Goal: Transaction & Acquisition: Download file/media

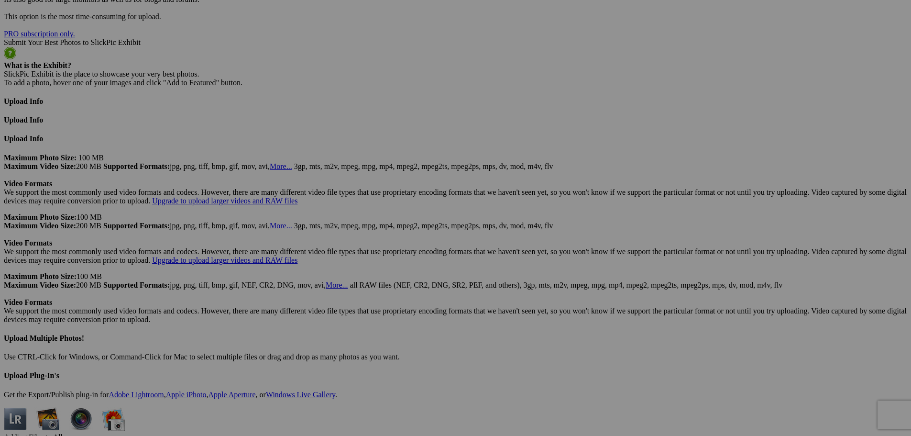
scroll to position [2290, 0]
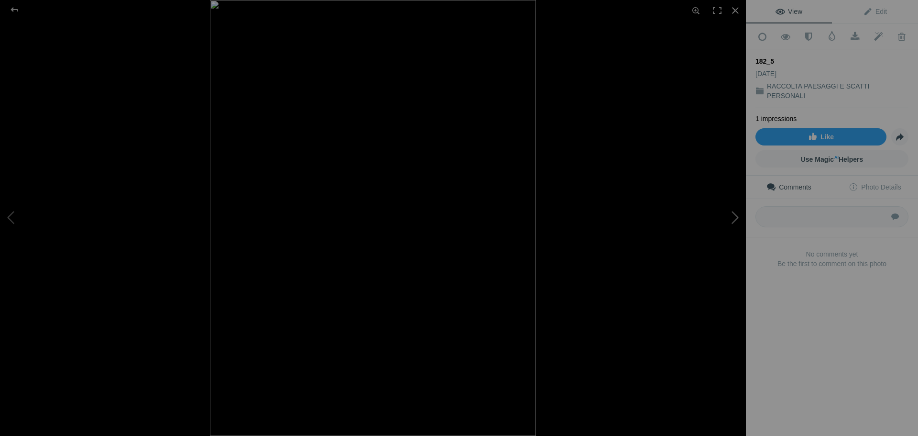
click at [738, 217] on button at bounding box center [710, 218] width 72 height 157
click at [9, 217] on button at bounding box center [36, 218] width 72 height 157
click at [733, 13] on div at bounding box center [735, 10] width 21 height 21
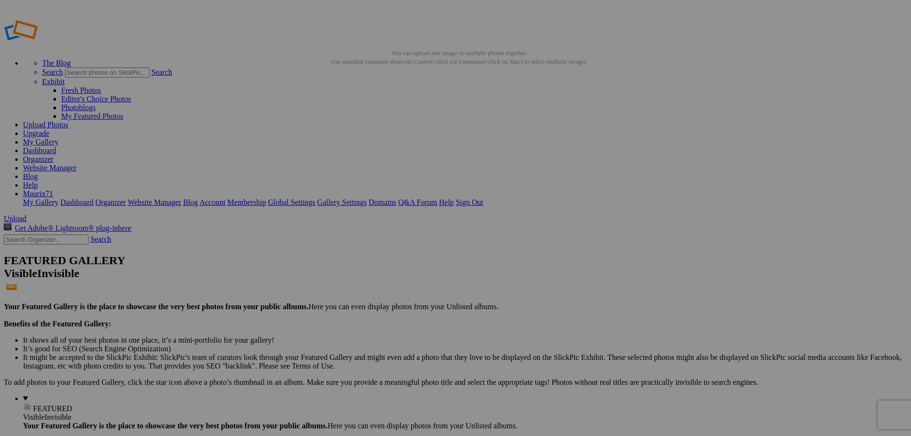
scroll to position [0, 0]
drag, startPoint x: 375, startPoint y: 52, endPoint x: 307, endPoint y: 53, distance: 67.9
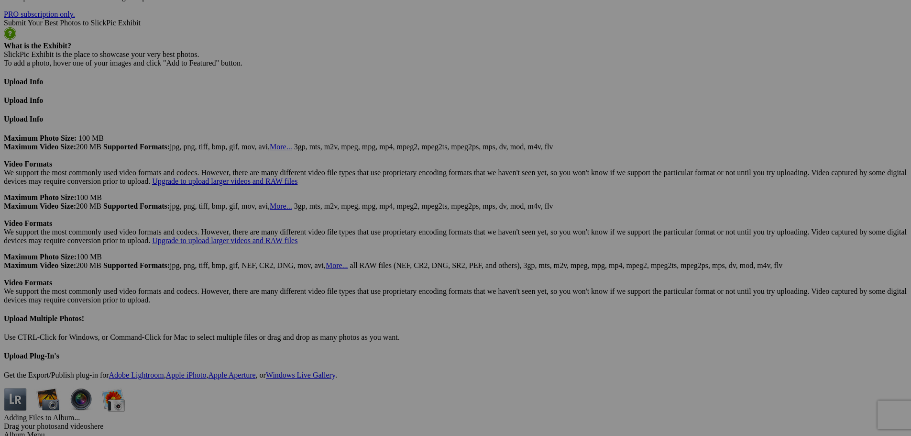
scroll to position [2296, 0]
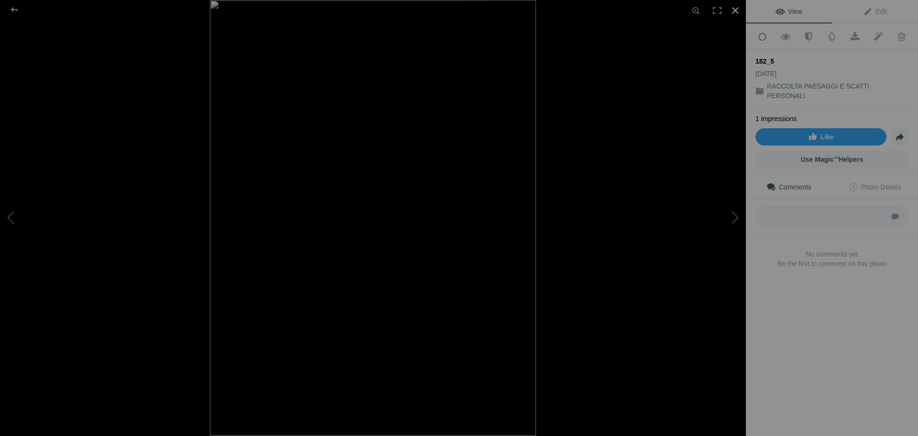
click at [733, 8] on div at bounding box center [735, 10] width 21 height 21
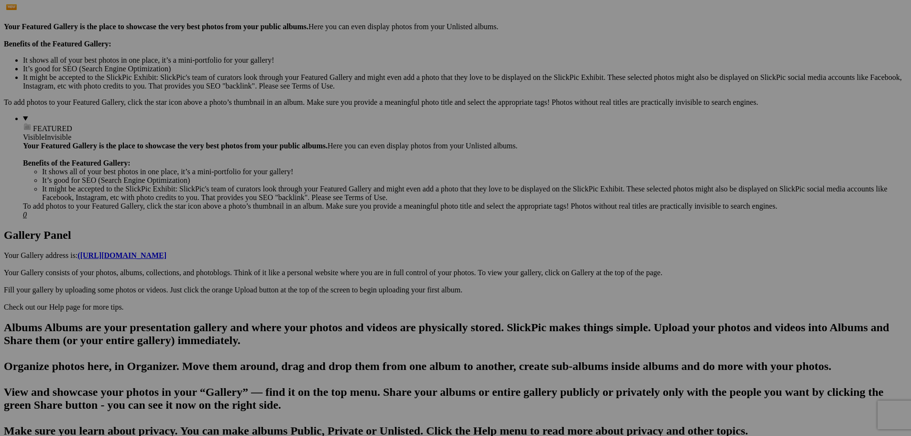
scroll to position [0, 0]
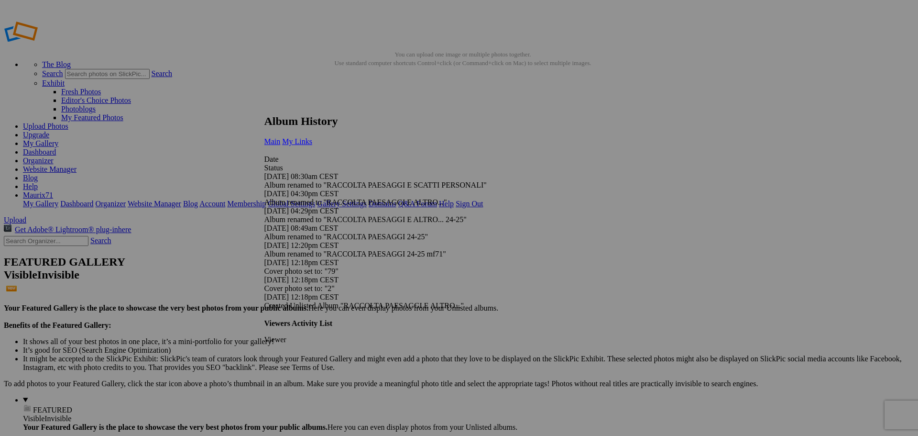
click at [312, 137] on span "My Links" at bounding box center [297, 141] width 30 height 8
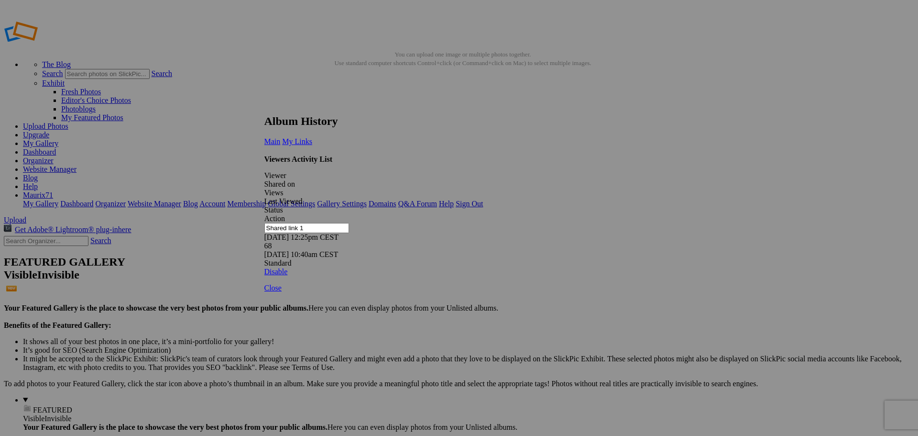
click at [265, 106] on link at bounding box center [265, 106] width 0 height 0
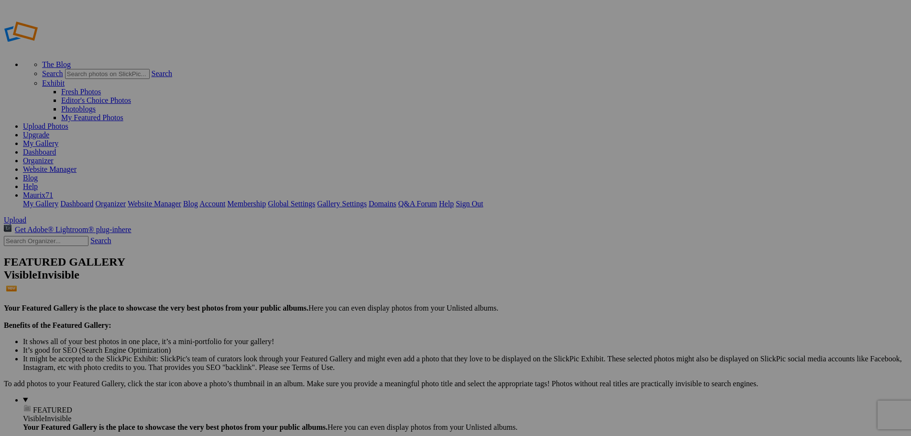
type input "RACCOLTA PAESAGGI E SCATTI PERSONALI"
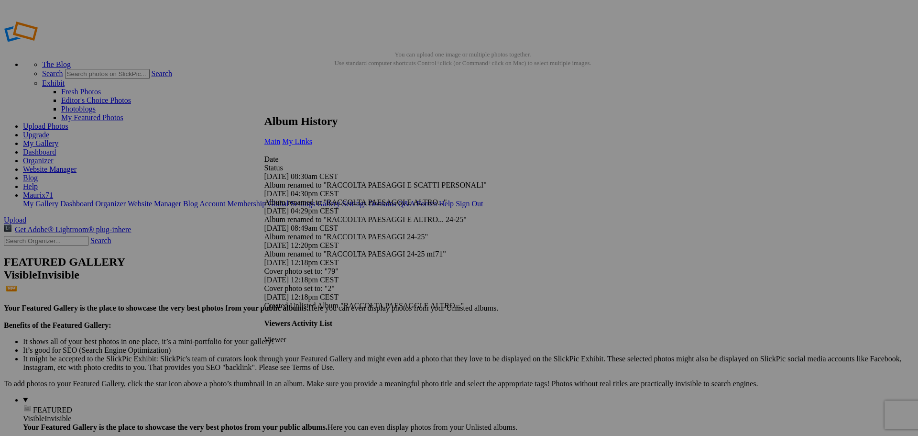
click at [312, 137] on link "My Links" at bounding box center [297, 141] width 30 height 8
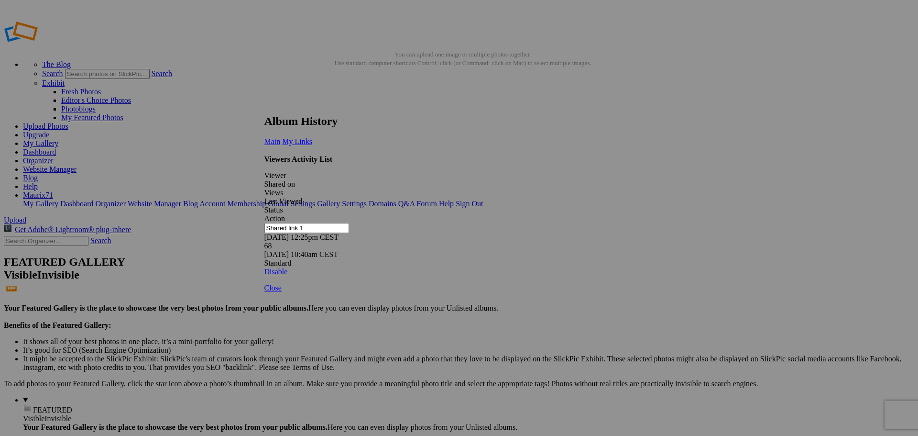
click at [265, 106] on link at bounding box center [265, 106] width 0 height 0
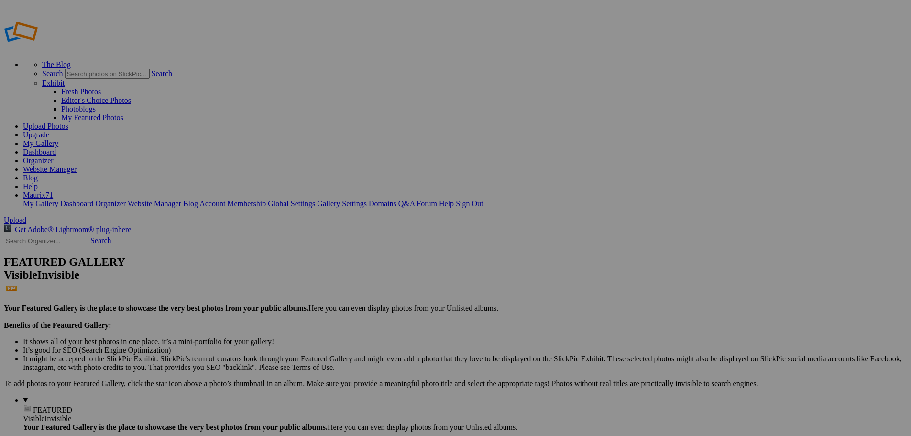
type input "RACCOLTA PAESAGGI E SCATTI PERSONALI"
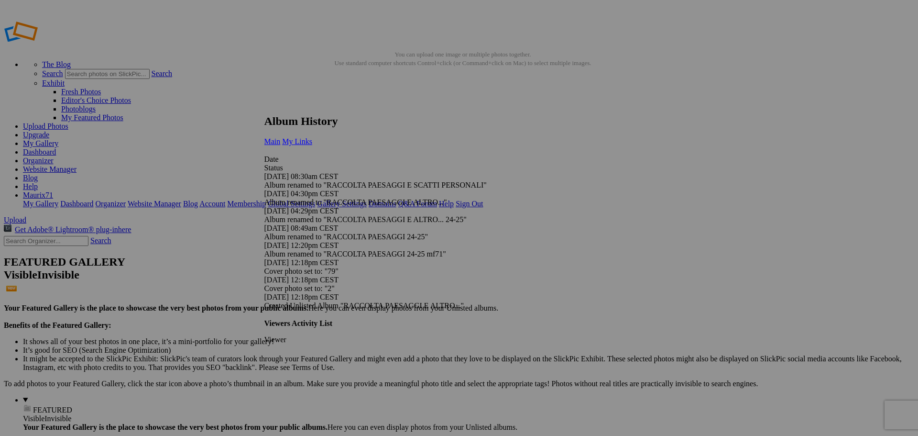
click at [312, 137] on span "My Links" at bounding box center [297, 141] width 30 height 8
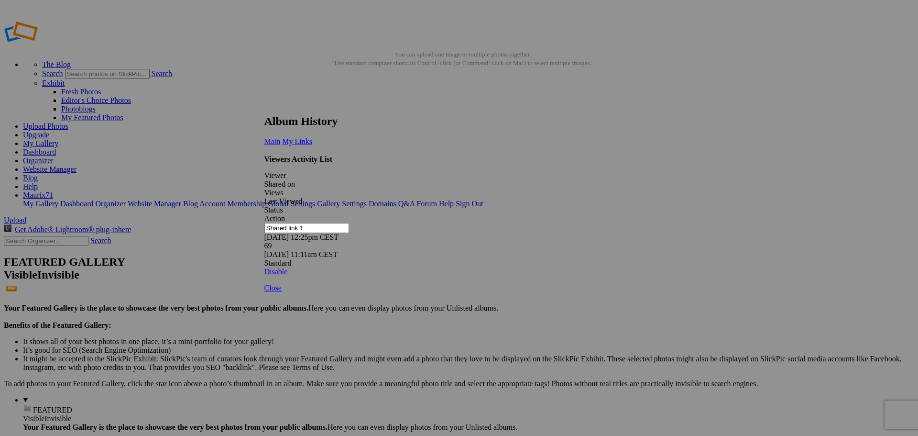
click at [265, 106] on link at bounding box center [265, 106] width 0 height 0
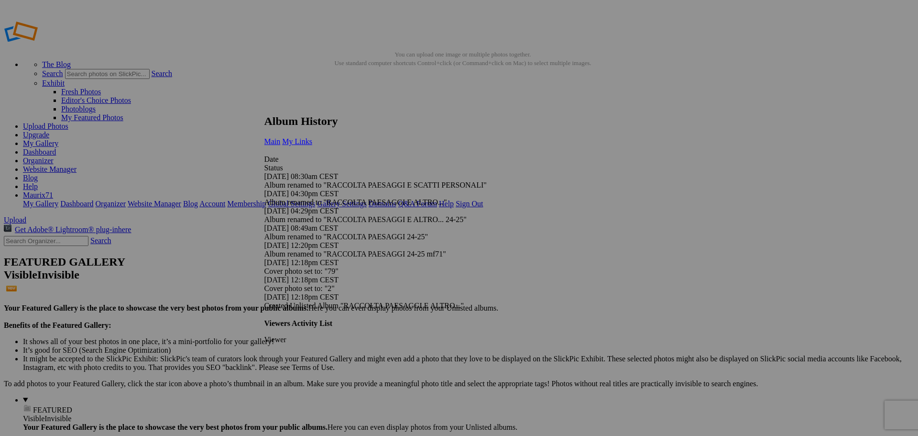
click at [312, 137] on link "My Links" at bounding box center [297, 141] width 30 height 8
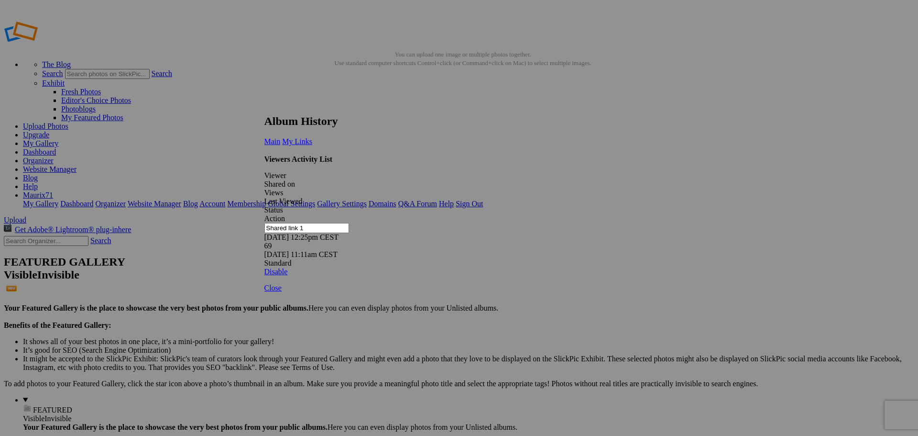
click at [265, 106] on link at bounding box center [265, 106] width 0 height 0
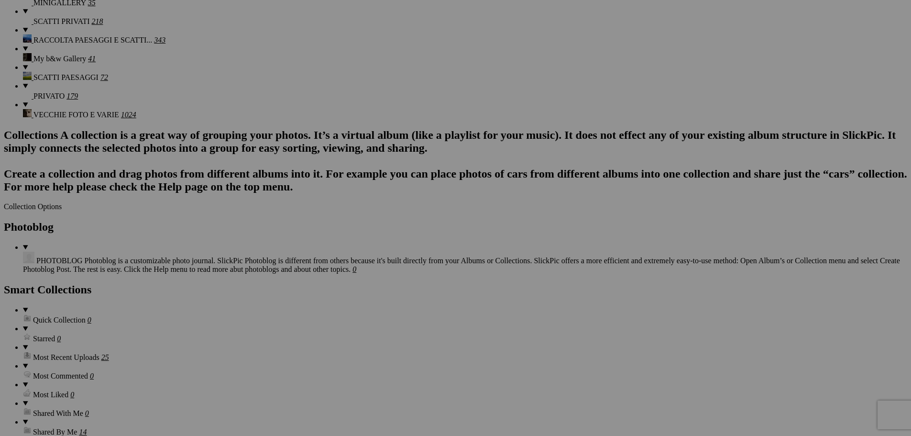
scroll to position [771, 0]
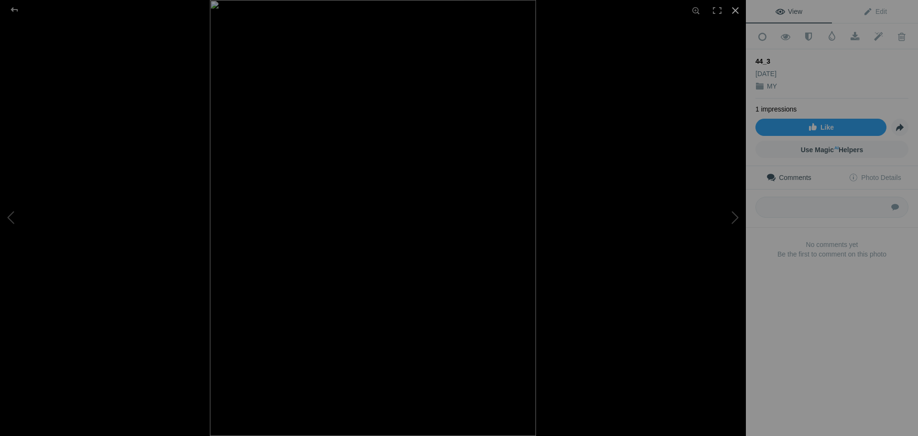
click at [739, 11] on div at bounding box center [735, 10] width 21 height 21
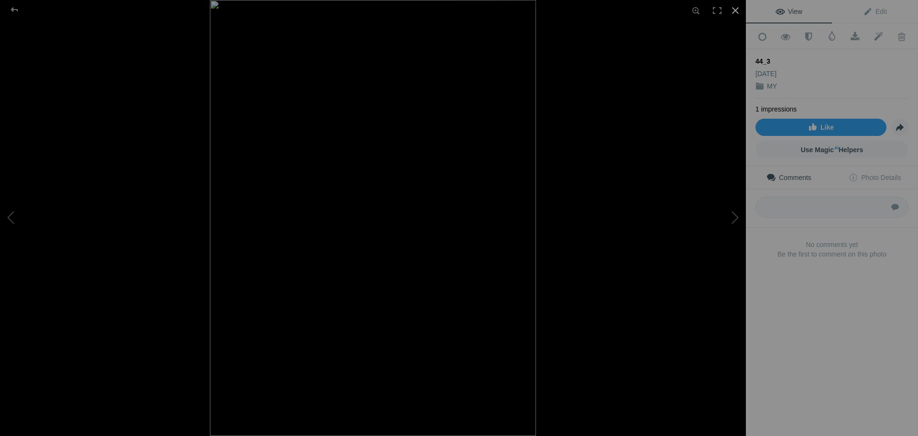
click at [731, 11] on div at bounding box center [735, 10] width 21 height 21
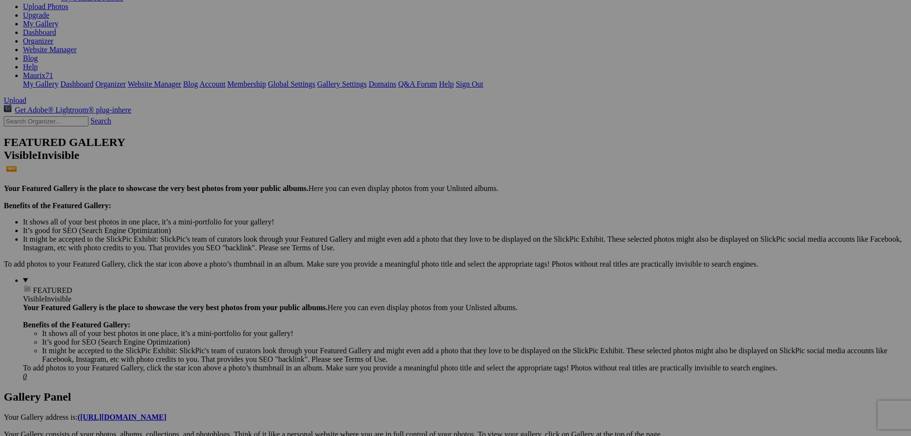
scroll to position [0, 0]
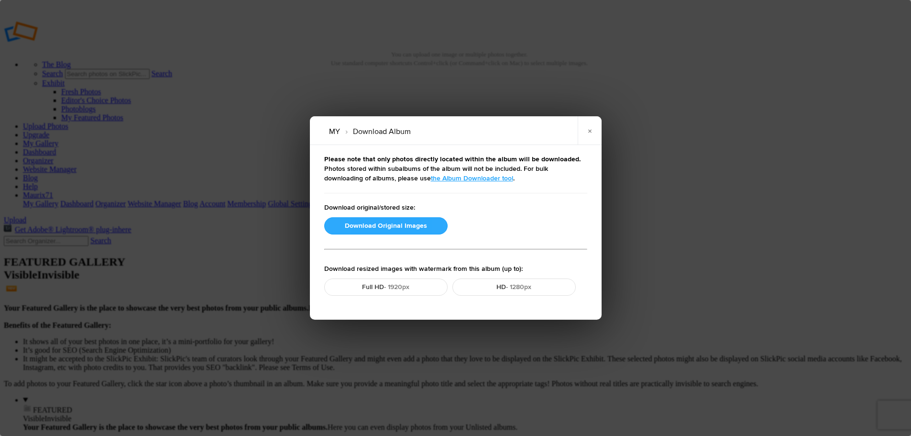
click at [390, 226] on button "Download Original Images" at bounding box center [385, 225] width 123 height 17
